Goal: Check status: Check status

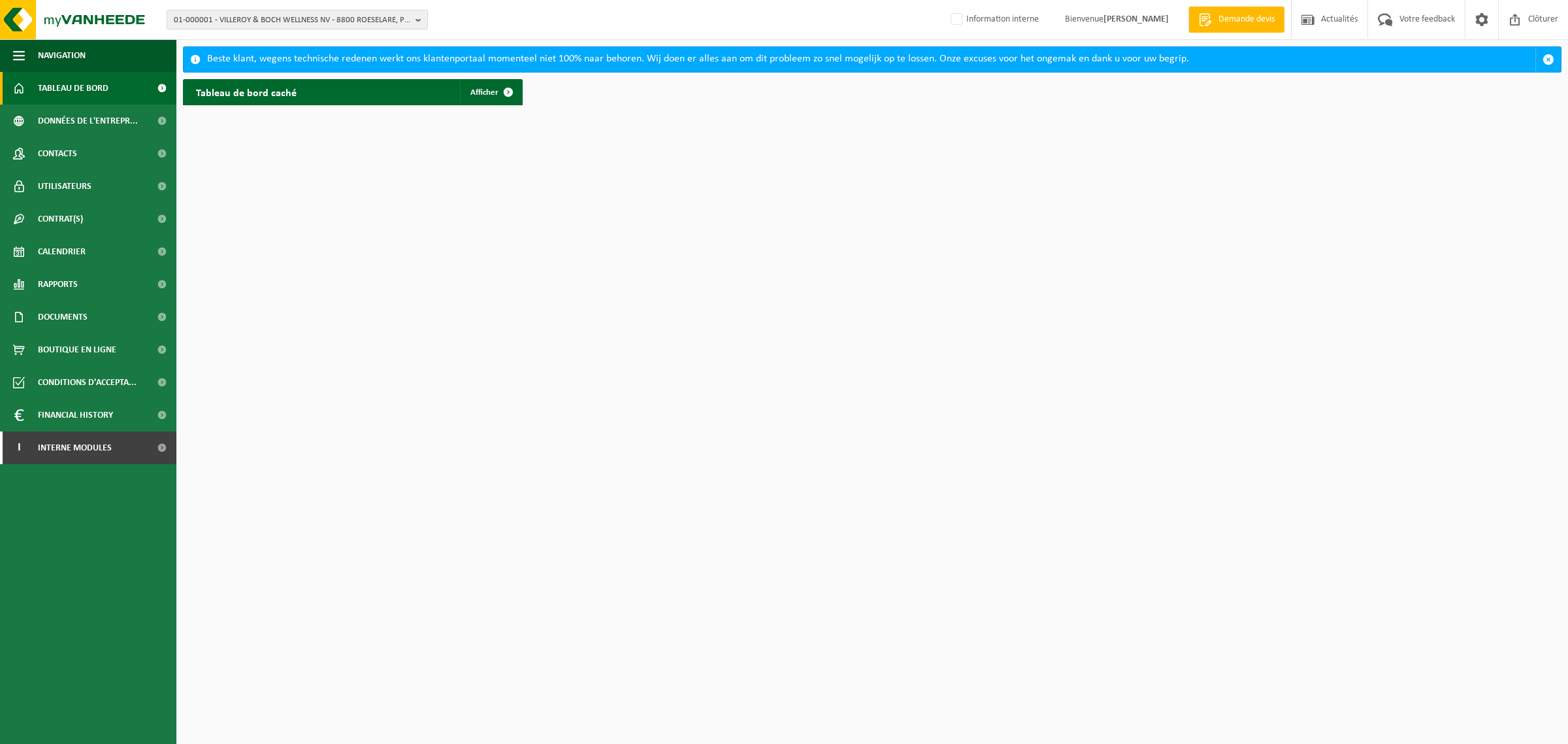
click at [312, 18] on span "01-000001 - VILLEROY & BOCH WELLNESS NV - 8800 ROESELARE, POPULIERSTRAAT 1" at bounding box center [292, 20] width 236 height 20
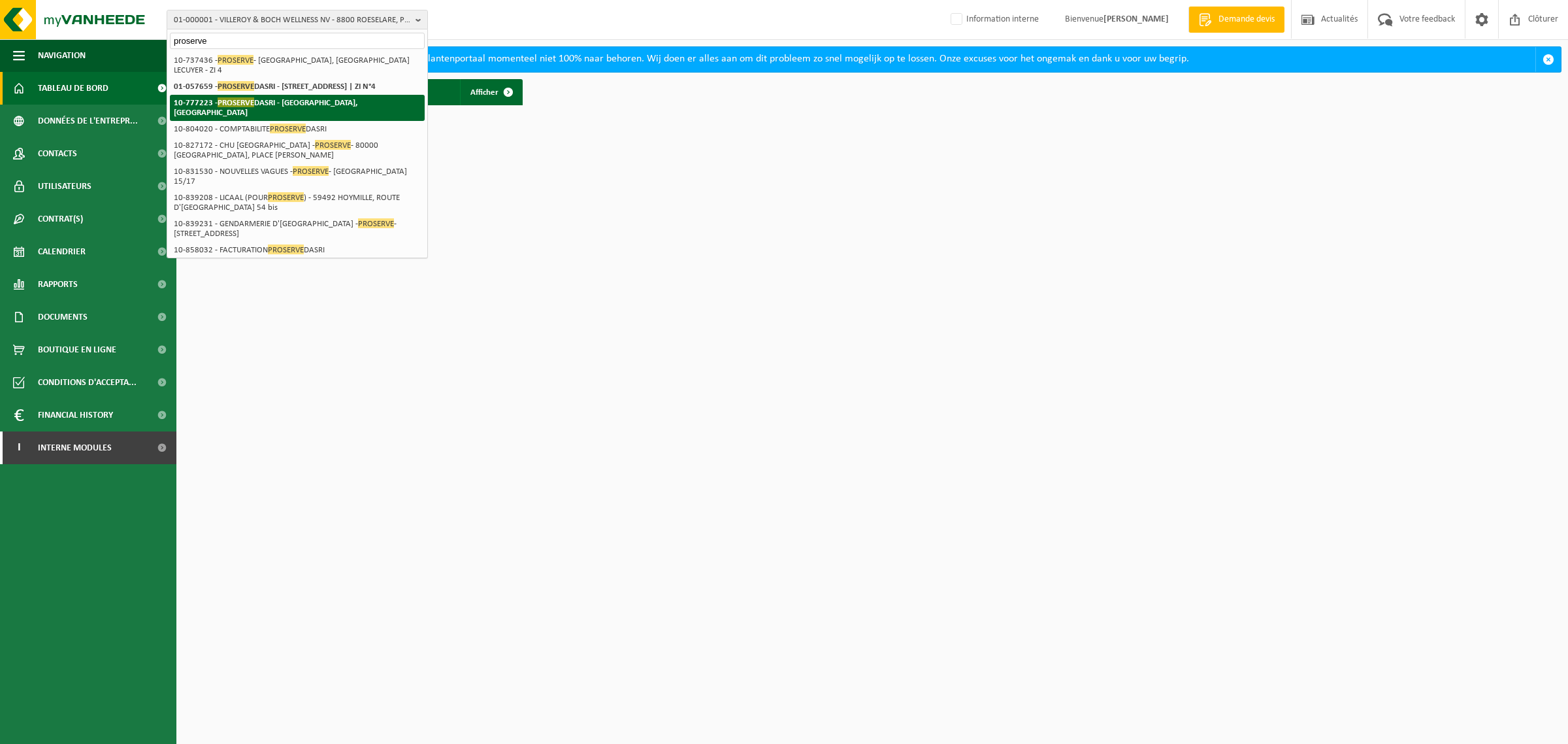
type input "proserve"
click at [197, 108] on strong "10-777223 - PROSERVE DASRI - 75012 PARIS 12EME ARRONDISSEMENT, RUE DE BERCY TOU…" at bounding box center [265, 107] width 184 height 20
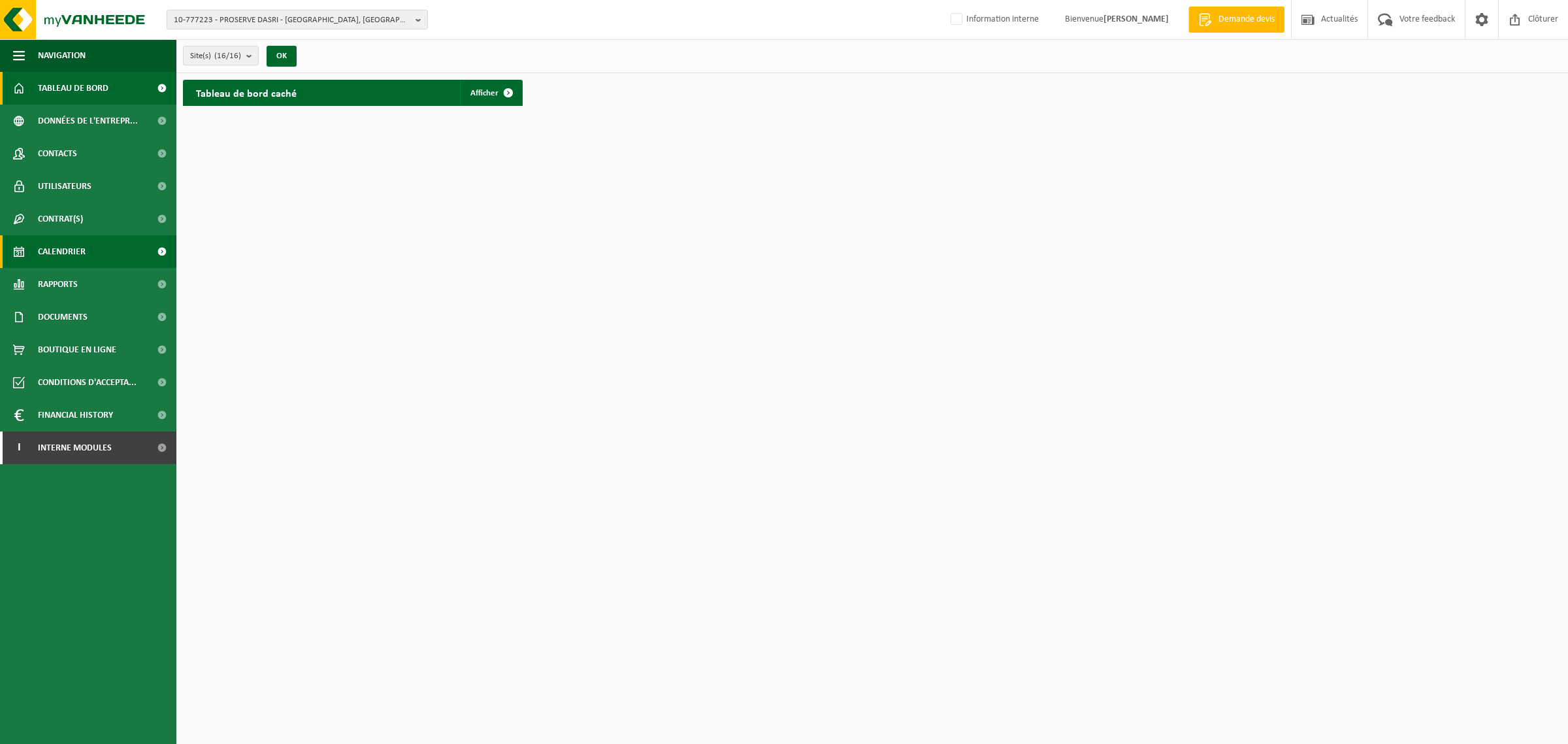
click at [87, 251] on link "Calendrier" at bounding box center [88, 251] width 177 height 32
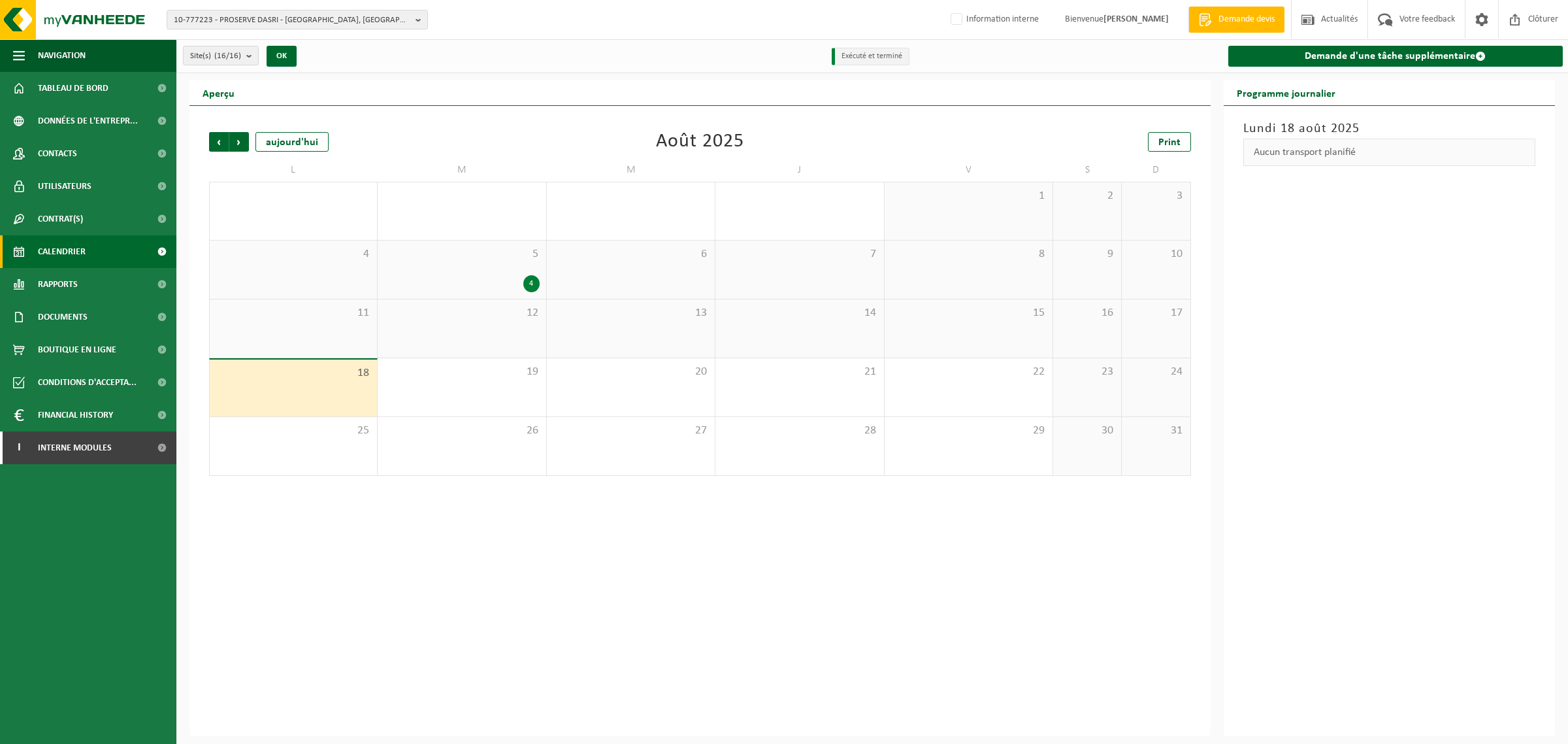
click at [443, 255] on span "5" at bounding box center [462, 254] width 155 height 14
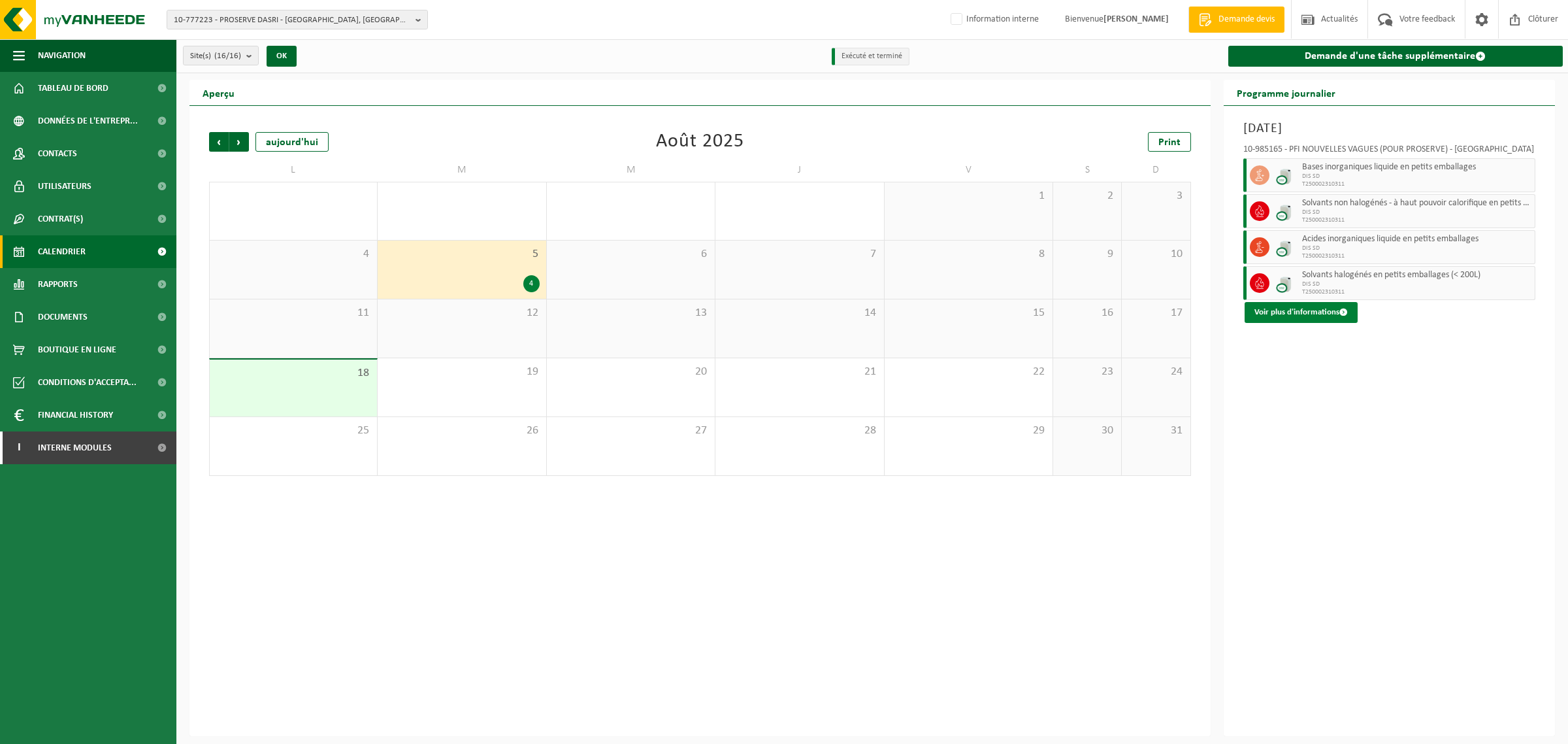
click at [1323, 317] on button "Voir plus d'informations" at bounding box center [1301, 313] width 113 height 21
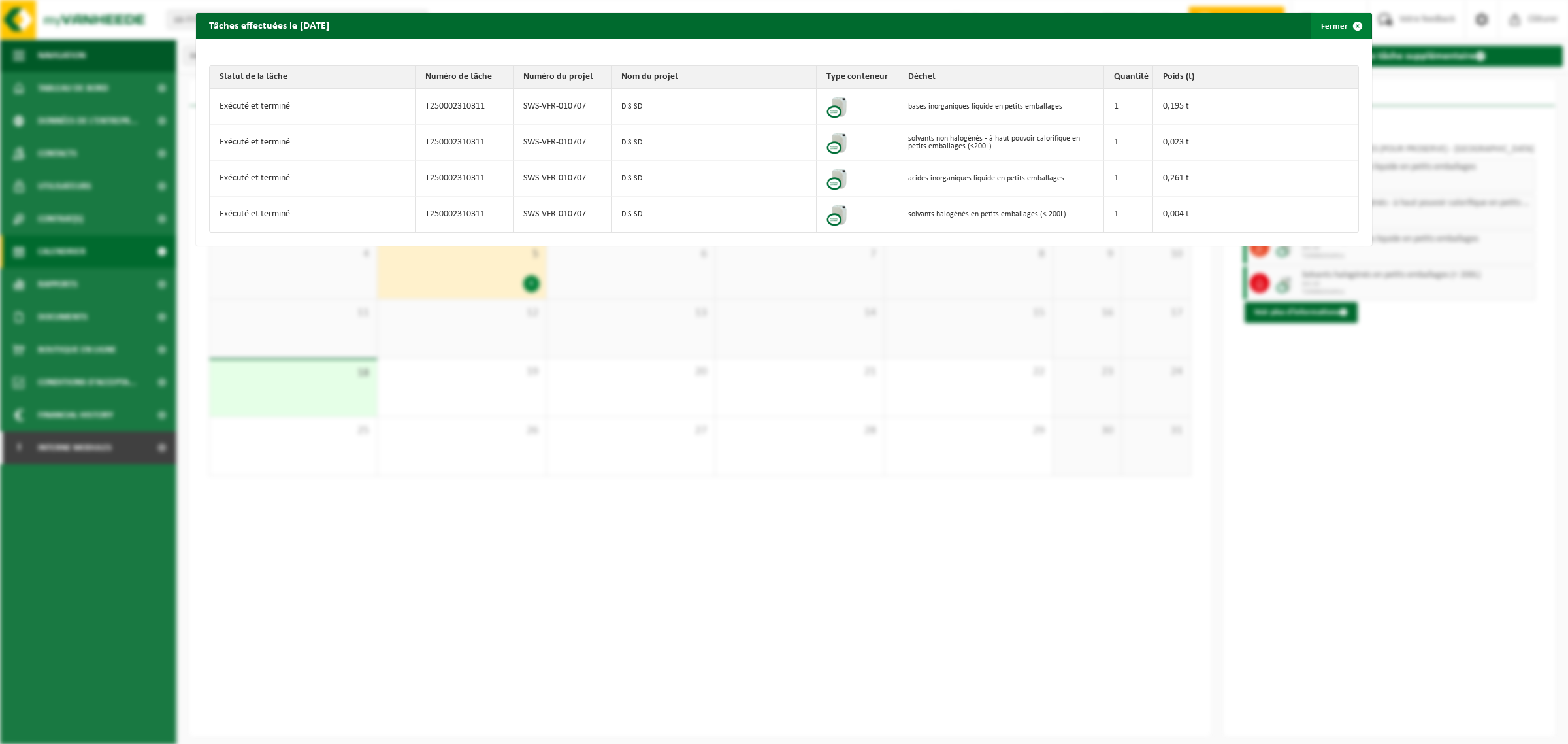
click at [1345, 30] on span "button" at bounding box center [1358, 26] width 26 height 26
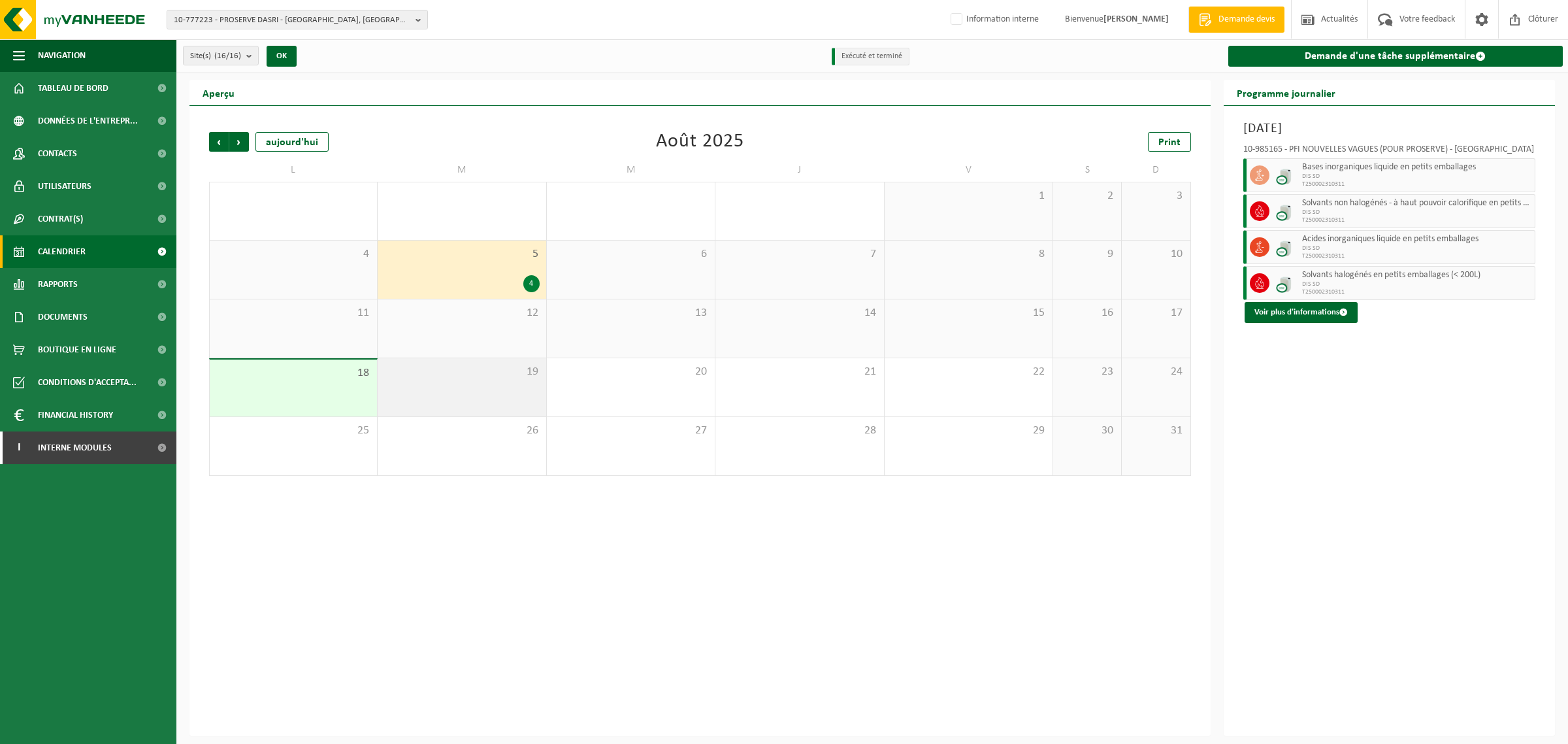
click at [505, 407] on div "19" at bounding box center [462, 387] width 168 height 58
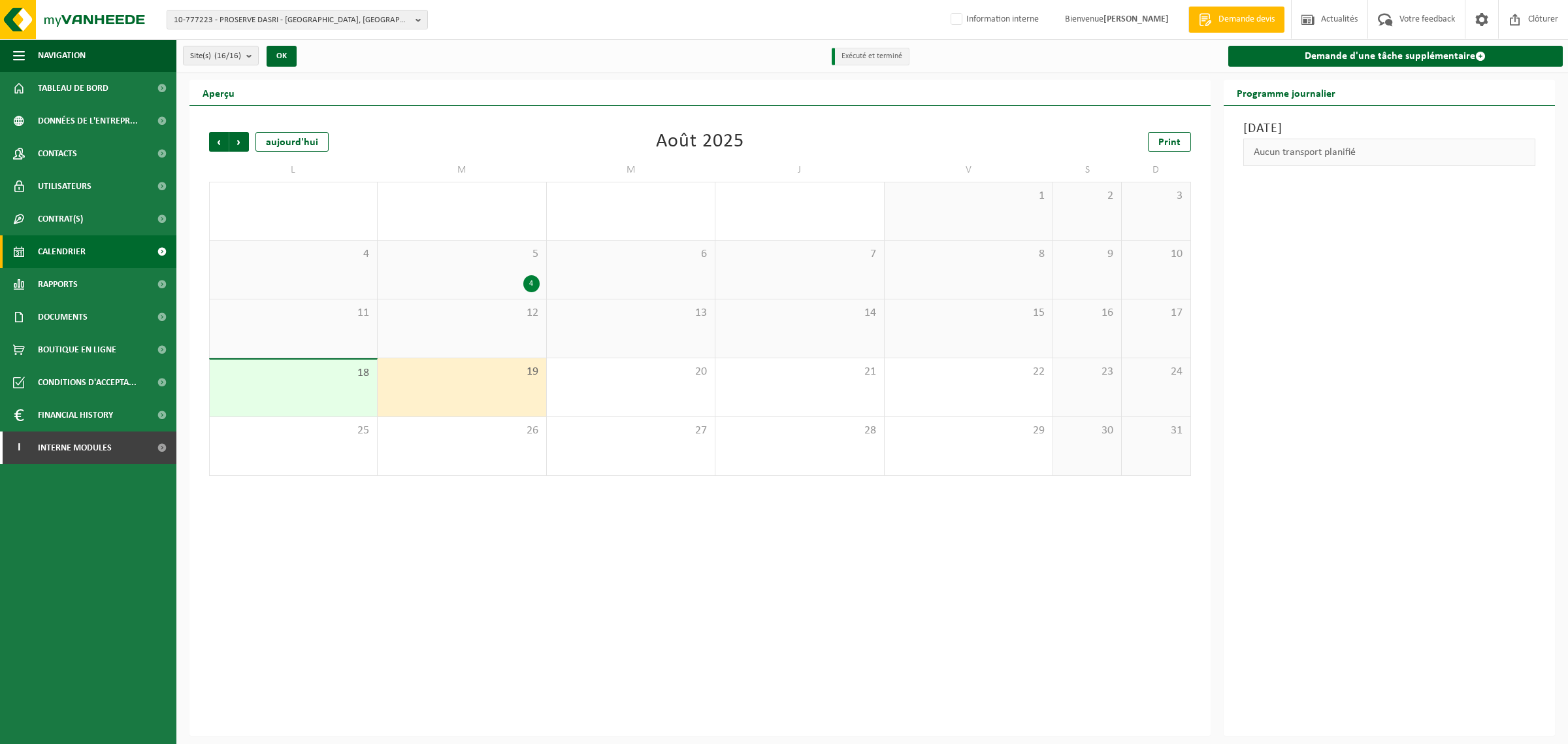
click at [505, 398] on div "19" at bounding box center [462, 387] width 168 height 58
click at [435, 567] on div "Précédent Suivant aujourd'hui Août 2025 Print L M M J V S D 28 29 30 31 1 1 2 3…" at bounding box center [700, 420] width 1021 height 630
click at [315, 576] on div "Précédent Suivant aujourd'hui Août 2025 Print L M M J V S D 28 29 30 31 1 1 2 3…" at bounding box center [700, 420] width 1021 height 630
click at [251, 56] on b "submit" at bounding box center [252, 56] width 12 height 18
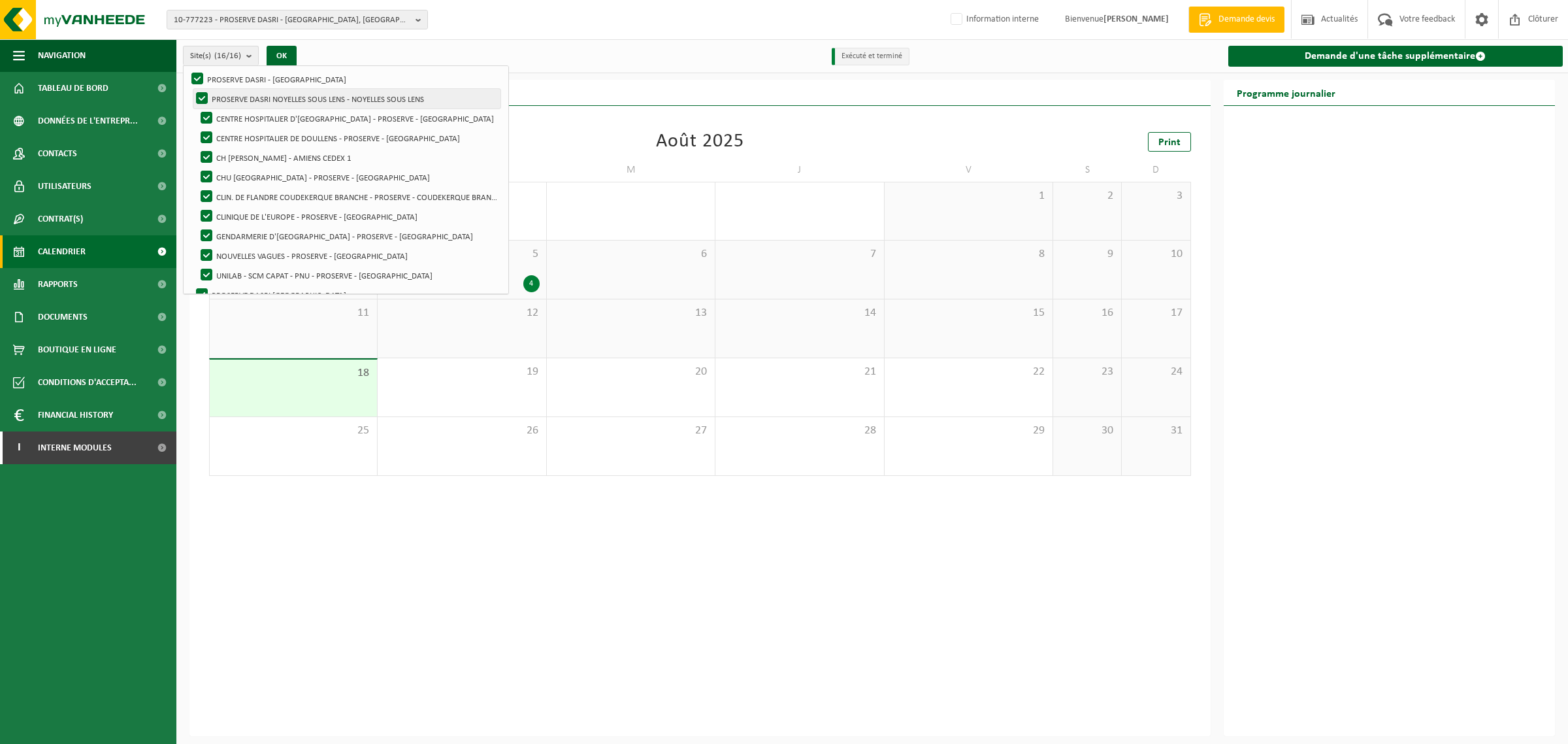
scroll to position [98, 0]
click at [723, 602] on div "Précédent Suivant aujourd'hui Août 2025 Print L M M J V S D 28 29 30 31 1 1 2 3…" at bounding box center [700, 420] width 1021 height 630
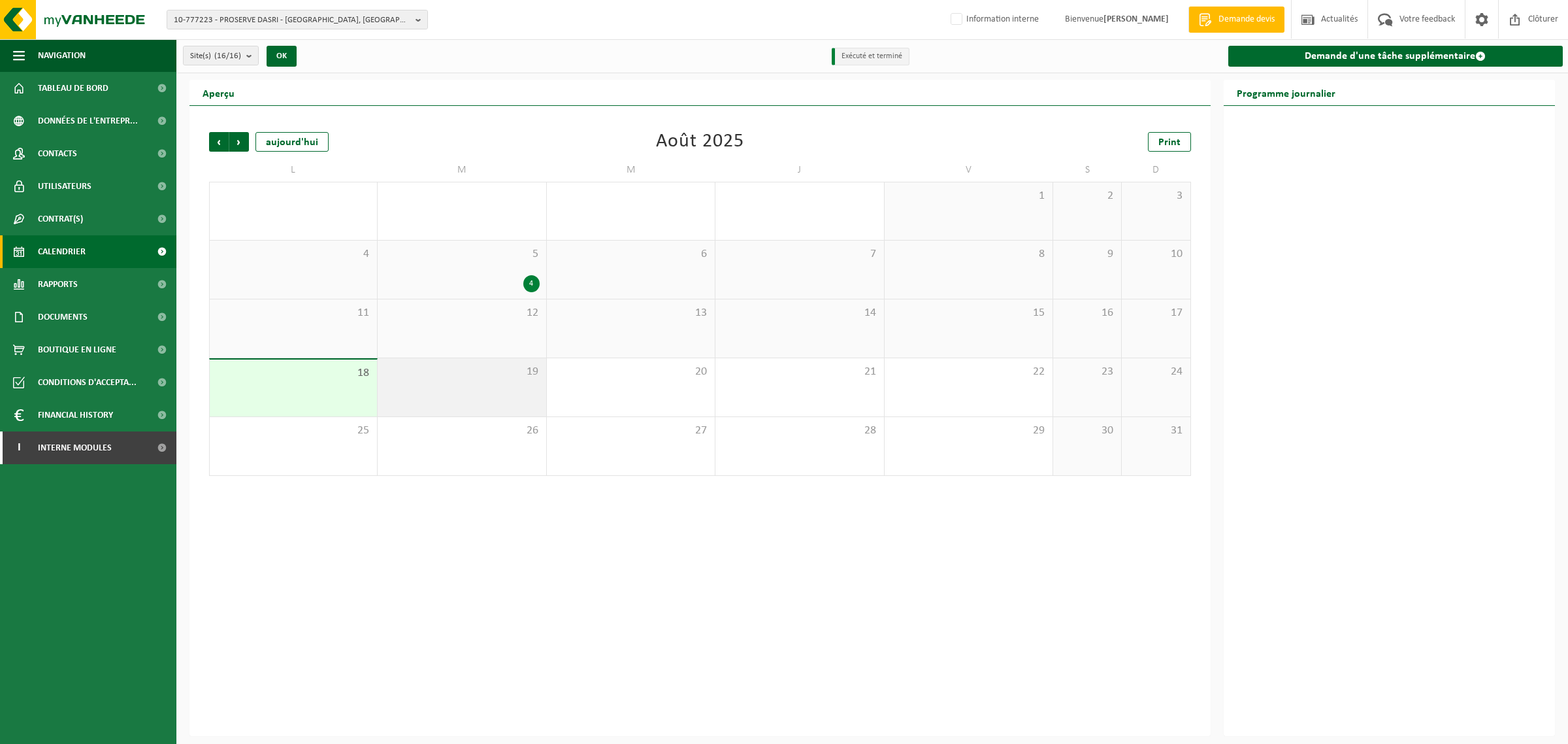
click at [534, 374] on span "19" at bounding box center [462, 372] width 155 height 14
click at [1317, 103] on h2 "Programme journalier" at bounding box center [1286, 92] width 125 height 25
click at [1303, 96] on h2 "Programme journalier" at bounding box center [1286, 92] width 125 height 25
click at [388, 557] on div "Précédent Suivant aujourd'hui Août 2025 Print L M M J V S D 28 29 30 31 1 1 2 3…" at bounding box center [700, 420] width 1021 height 630
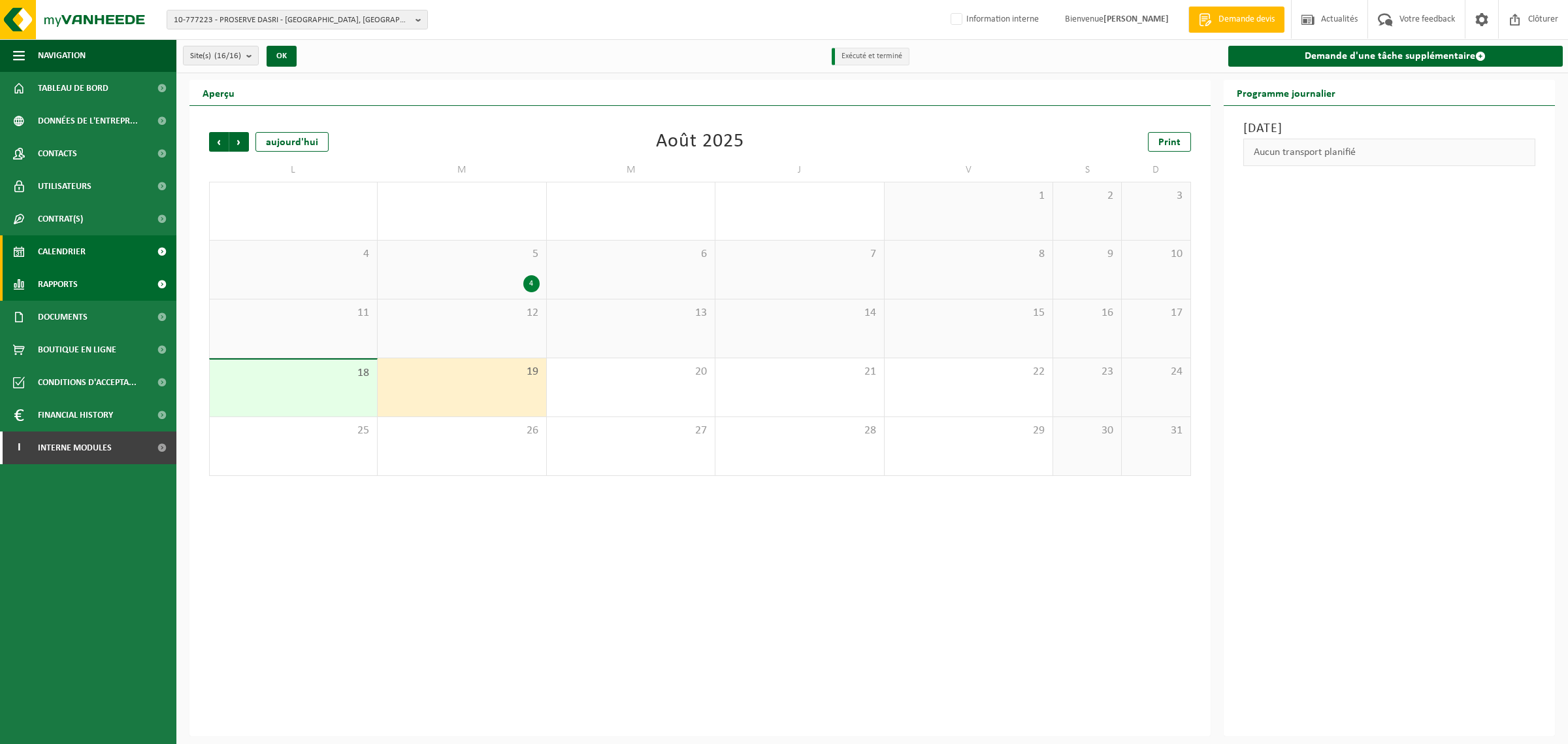
click at [48, 286] on span "Rapports" at bounding box center [58, 284] width 40 height 32
